Goal: Information Seeking & Learning: Learn about a topic

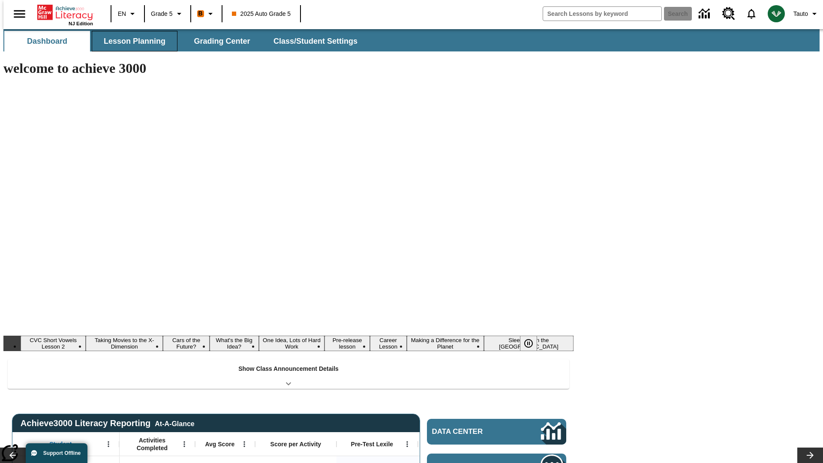
click at [131, 41] on button "Lesson Planning" at bounding box center [135, 41] width 86 height 21
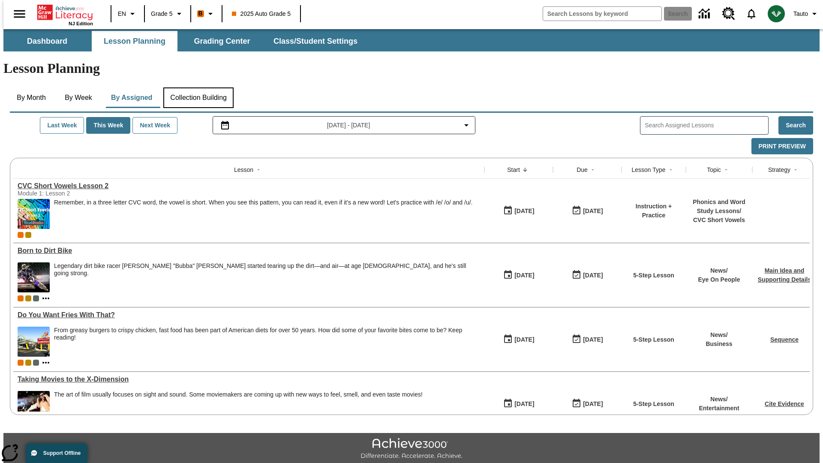
click at [198, 87] on button "Collection Building" at bounding box center [198, 97] width 70 height 21
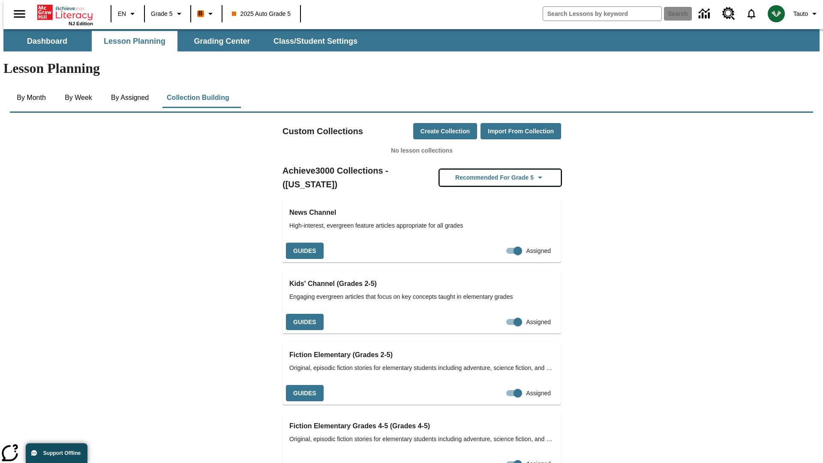
click at [487, 169] on button "Recommended for Grade 5" at bounding box center [500, 177] width 122 height 17
click at [499, 243] on input "Assigned" at bounding box center [501, 251] width 49 height 16
checkbox input "false"
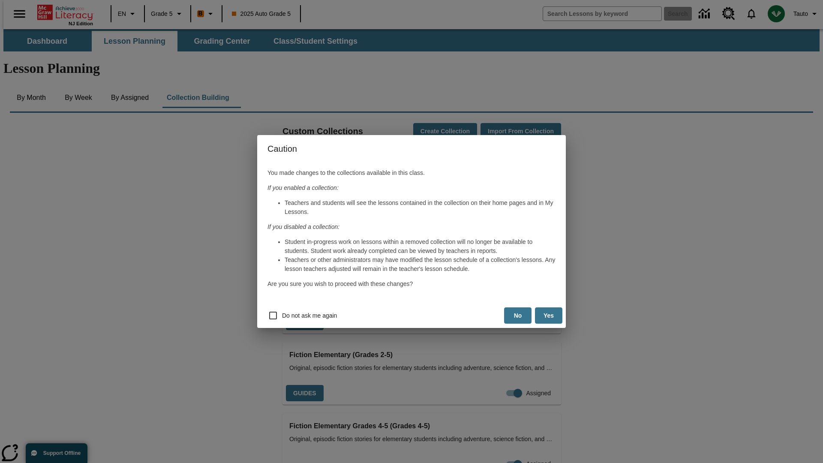
scroll to position [0, 4]
click at [549, 316] on button "Yes" at bounding box center [548, 315] width 27 height 17
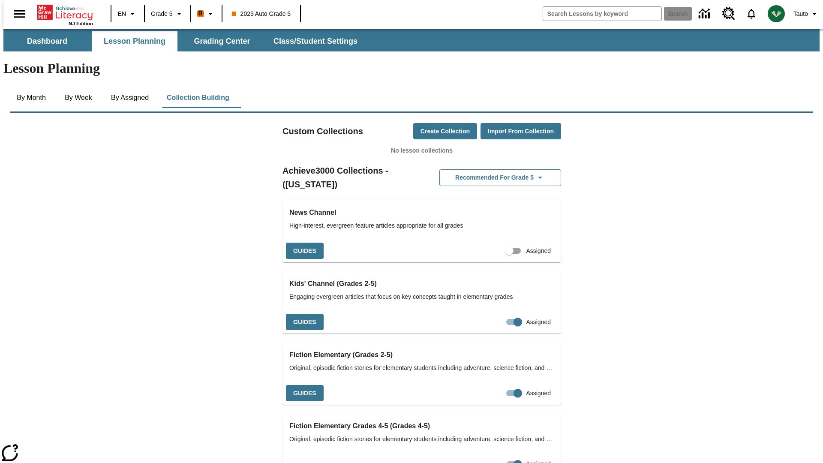
click at [494, 243] on input "Assigned" at bounding box center [509, 251] width 49 height 16
checkbox input "true"
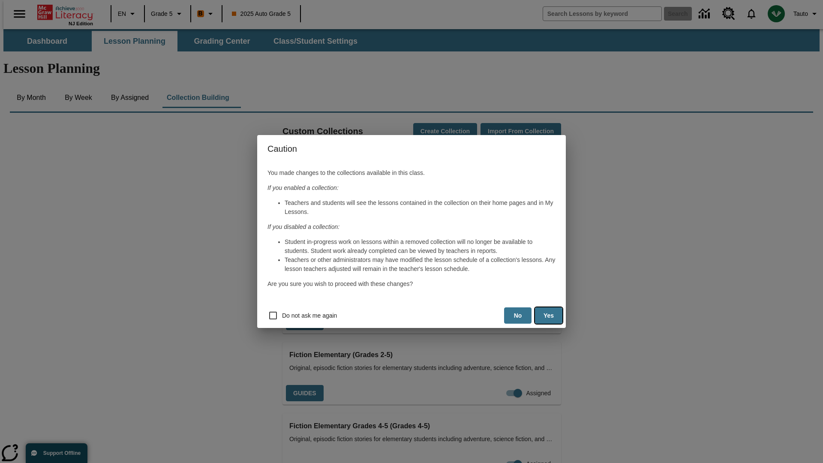
click at [549, 316] on button "Yes" at bounding box center [548, 315] width 27 height 17
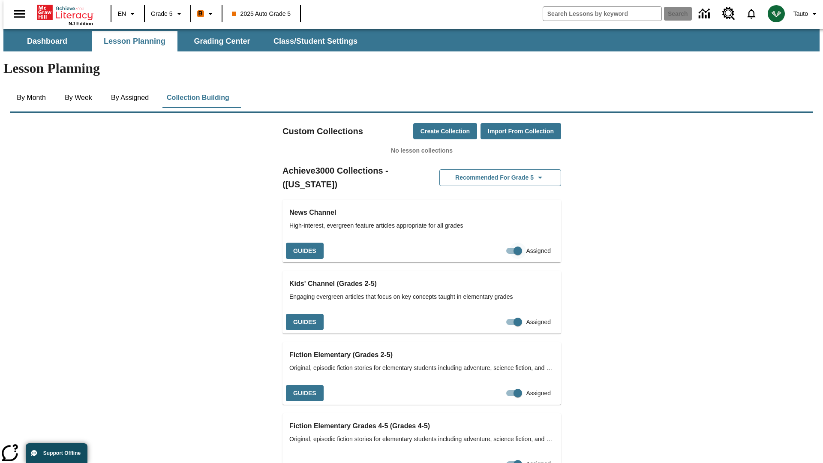
click at [503, 243] on input "Assigned" at bounding box center [517, 251] width 49 height 16
checkbox input "false"
